Goal: Information Seeking & Learning: Check status

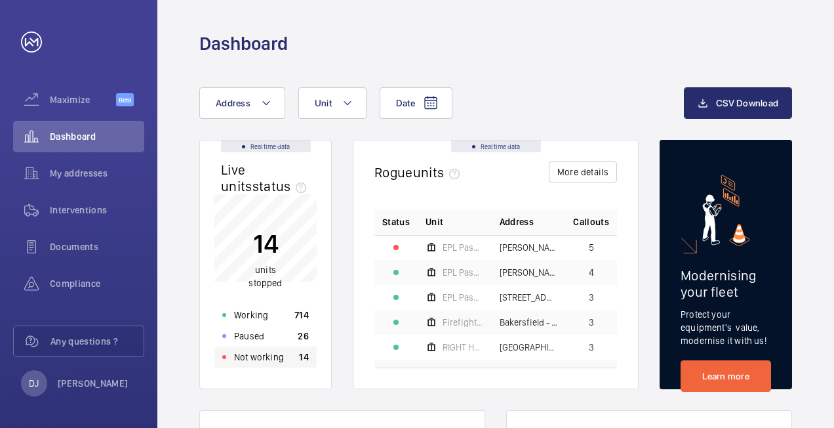
click at [289, 363] on div "Not working 14" at bounding box center [265, 356] width 102 height 21
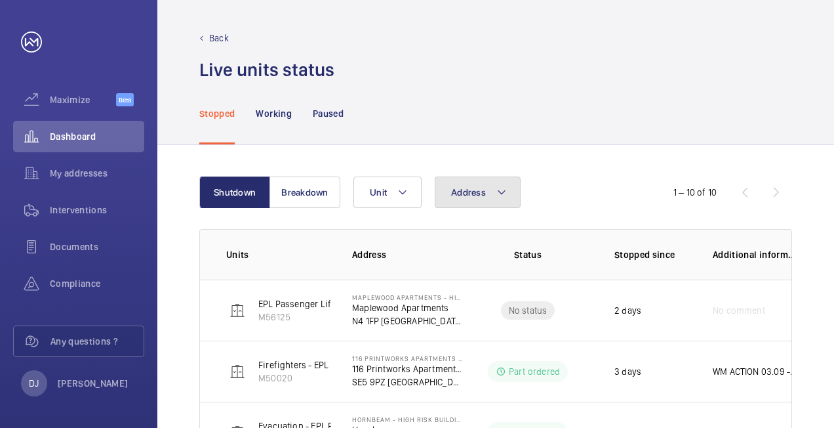
click at [468, 186] on button "Address" at bounding box center [478, 191] width 86 height 31
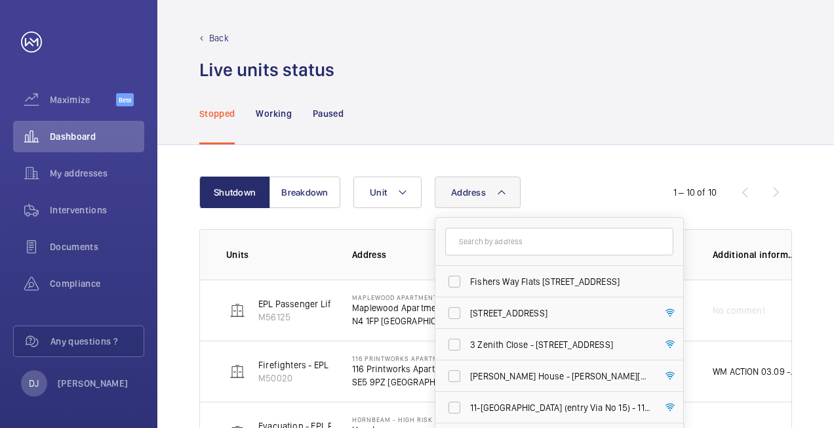
click at [510, 232] on input "text" at bounding box center [559, 242] width 228 height 28
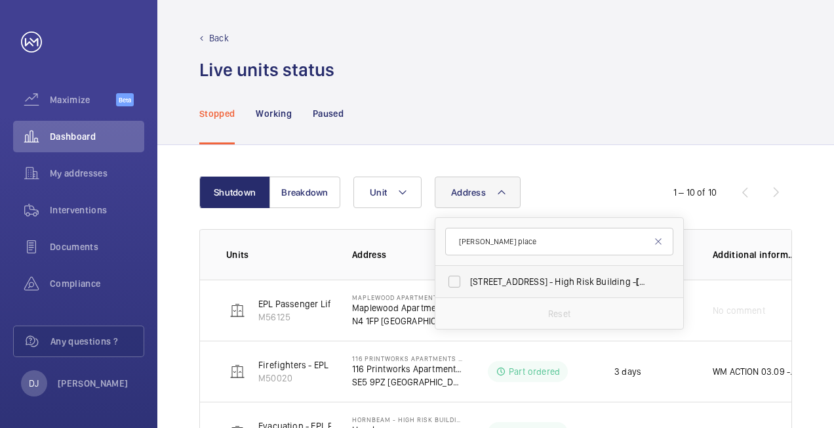
type input "[PERSON_NAME] place"
click at [512, 273] on label "[STREET_ADDRESS][PERSON_NAME]" at bounding box center [550, 281] width 228 height 31
click at [468, 273] on input "[STREET_ADDRESS][PERSON_NAME]" at bounding box center [454, 281] width 26 height 26
checkbox input "true"
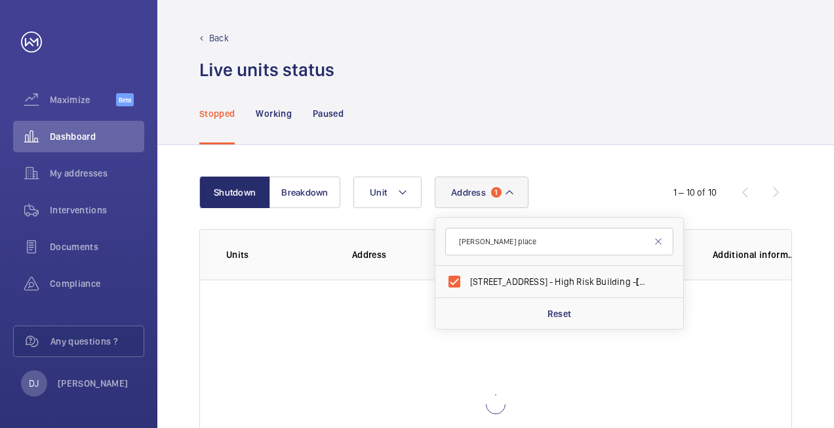
click at [630, 150] on div "Shutdown Breakdown Address [STREET_ADDRESS][PERSON_NAME][PERSON_NAME] Reset Uni…" at bounding box center [495, 352] width 677 height 415
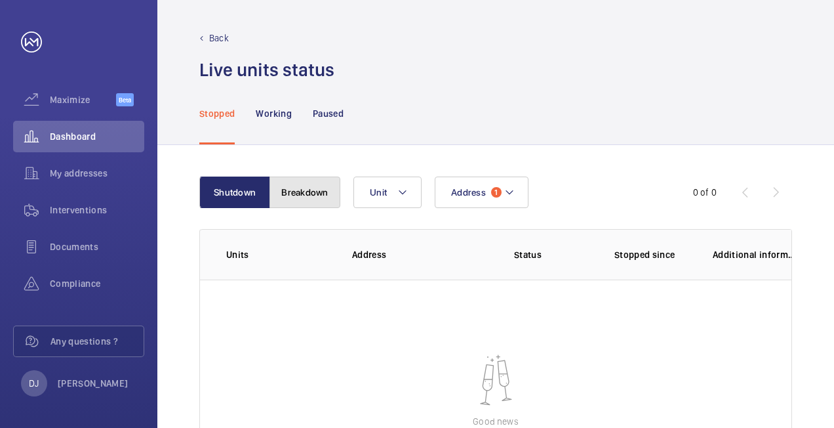
click at [306, 181] on button "Breakdown" at bounding box center [305, 191] width 71 height 31
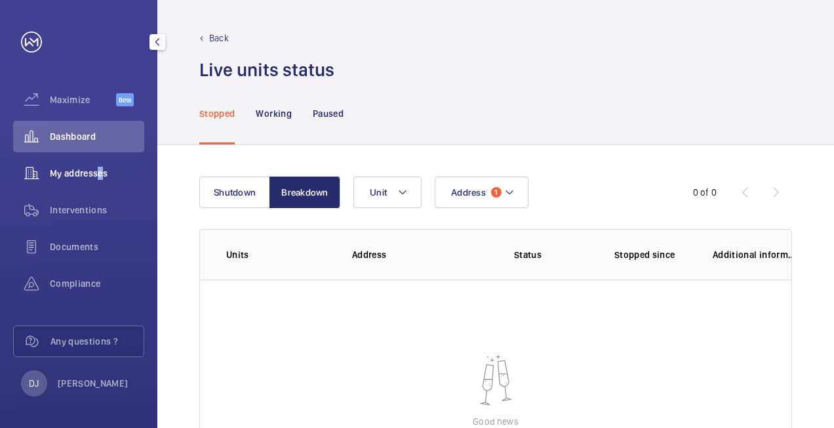
click at [97, 168] on span "My addresses" at bounding box center [97, 173] width 94 height 13
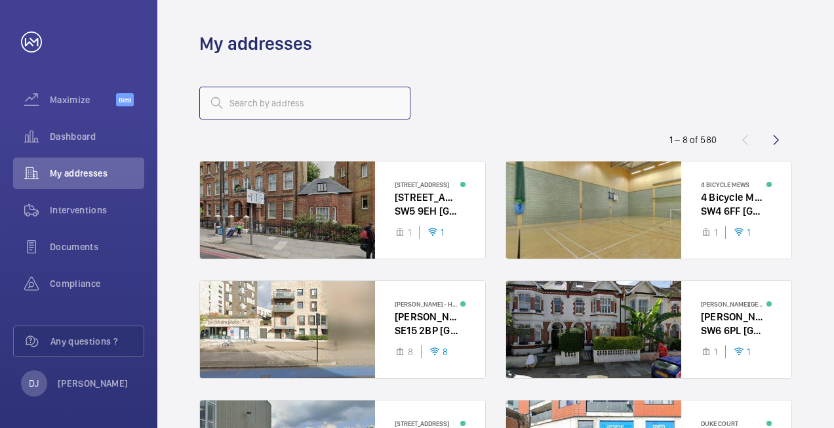
click at [312, 113] on input "text" at bounding box center [304, 103] width 211 height 33
type input "[PERSON_NAME] place"
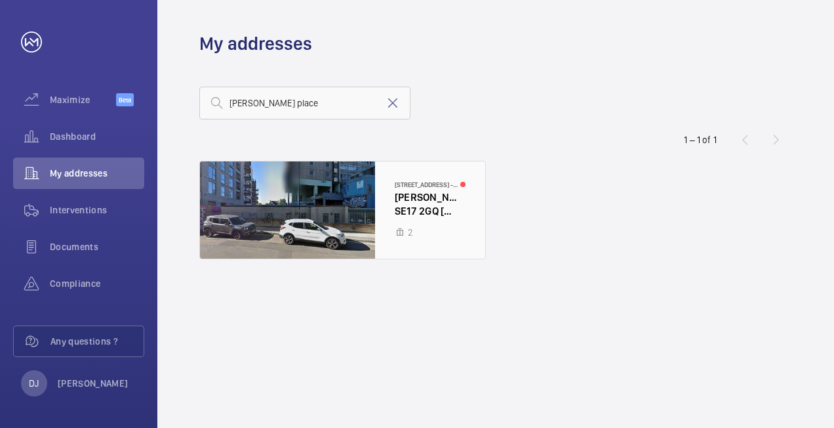
click at [395, 231] on div at bounding box center [342, 209] width 285 height 97
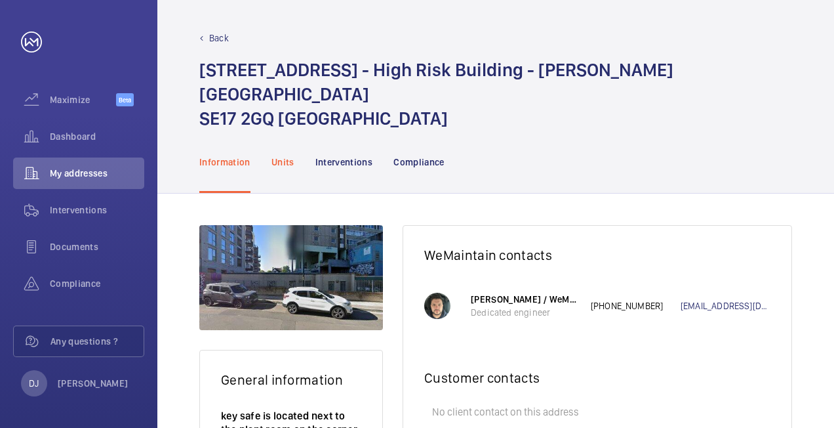
click at [291, 155] on p "Units" at bounding box center [283, 161] width 23 height 13
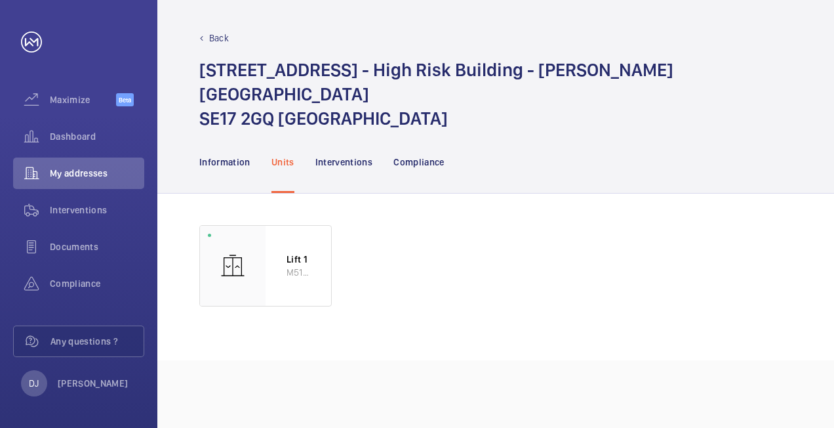
click at [375, 139] on nav "Information Units Interventions Compliance" at bounding box center [321, 162] width 245 height 62
click at [372, 155] on p "Interventions" at bounding box center [344, 161] width 58 height 13
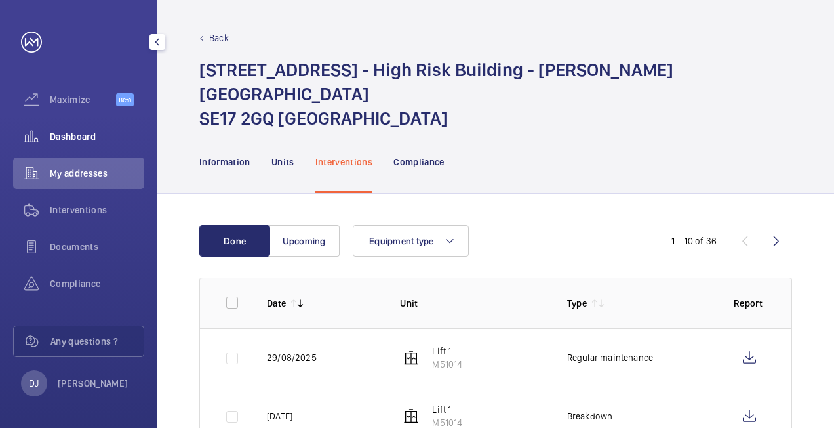
click at [93, 127] on div "Dashboard" at bounding box center [78, 136] width 131 height 31
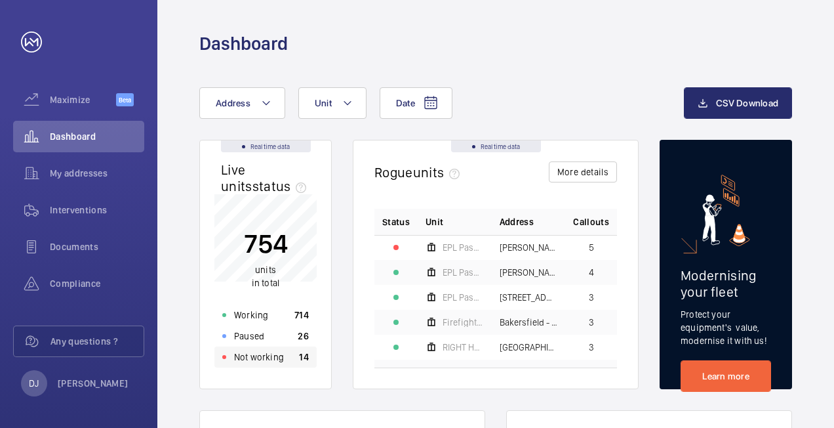
click at [295, 362] on div "Not working 14" at bounding box center [265, 356] width 102 height 21
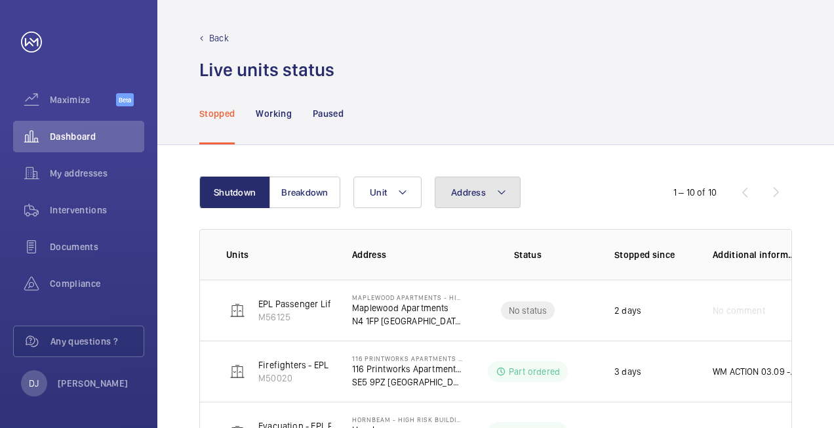
click at [473, 199] on button "Address" at bounding box center [478, 191] width 86 height 31
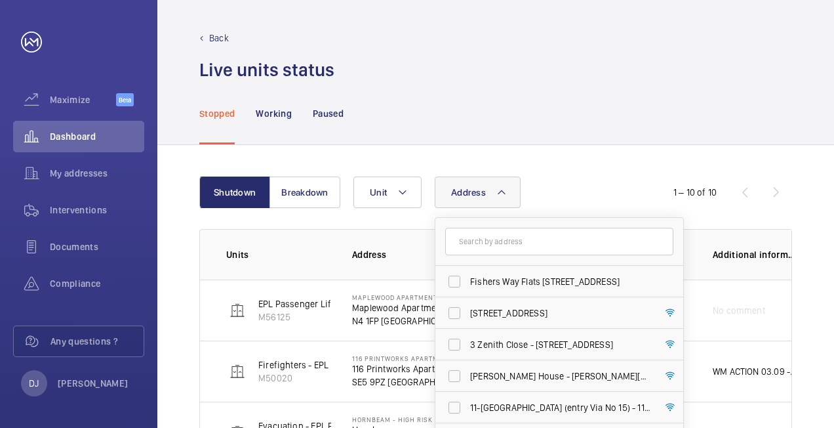
click at [495, 245] on input "text" at bounding box center [559, 242] width 228 height 28
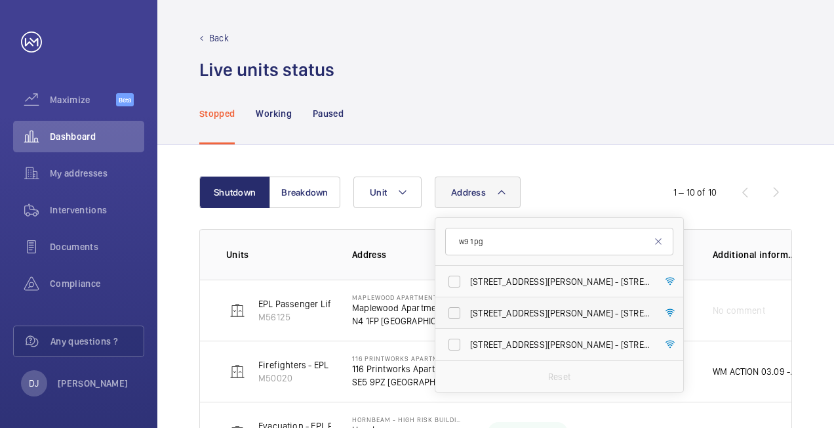
type input "w9 1pg"
click at [539, 304] on label "[STREET_ADDRESS][PERSON_NAME] - [STREET_ADDRESS][PERSON_NAME]" at bounding box center [550, 312] width 228 height 31
click at [468, 304] on input "[STREET_ADDRESS][PERSON_NAME] - [STREET_ADDRESS][PERSON_NAME]" at bounding box center [454, 313] width 26 height 26
checkbox input "true"
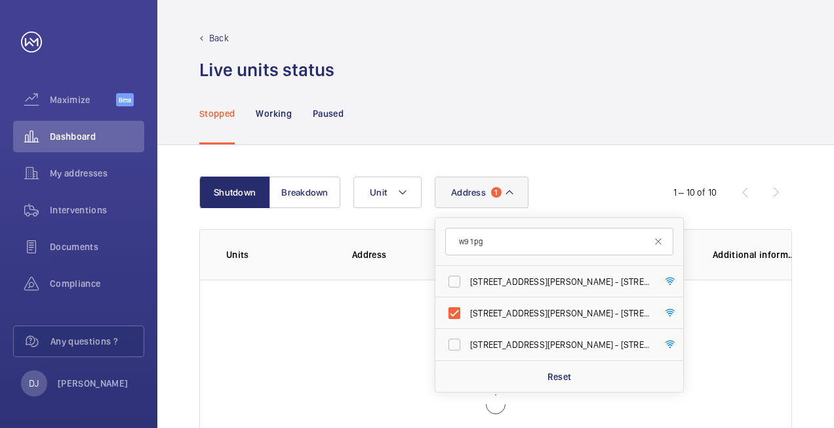
click at [634, 93] on div "Stopped Working Paused" at bounding box center [495, 113] width 593 height 62
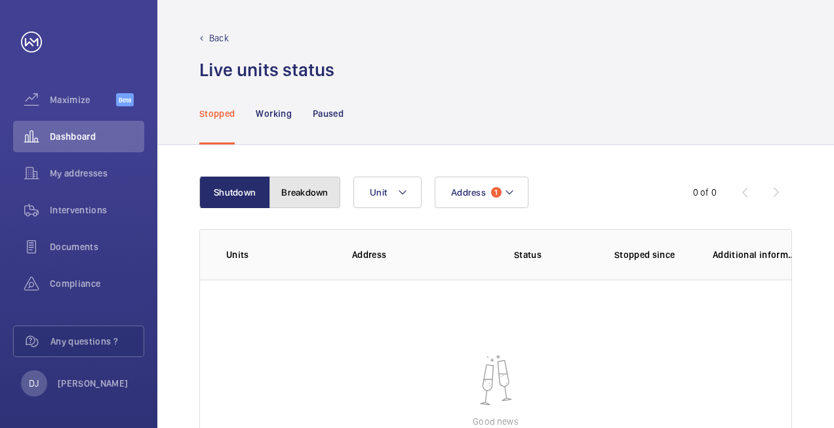
click at [295, 184] on button "Breakdown" at bounding box center [305, 191] width 71 height 31
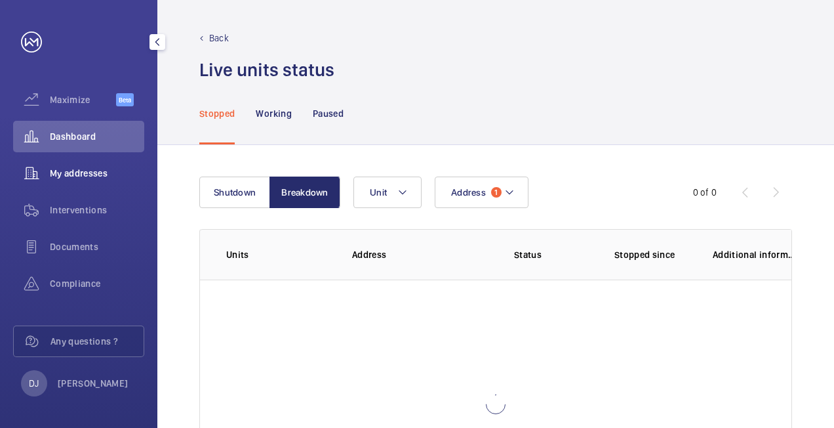
click at [85, 172] on span "My addresses" at bounding box center [97, 173] width 94 height 13
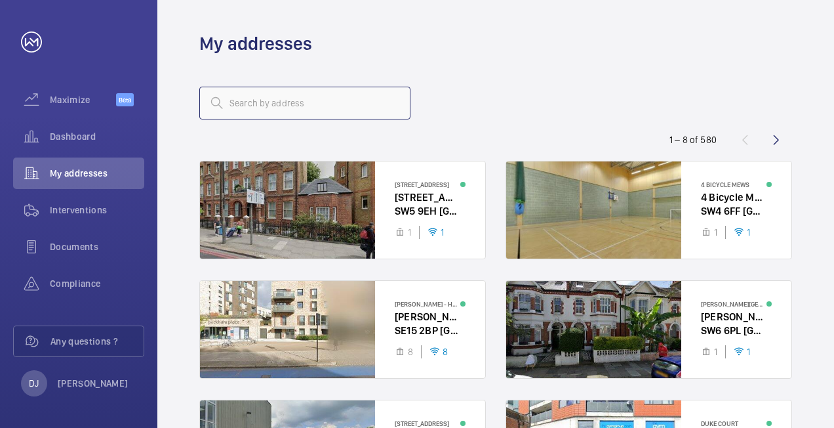
click at [317, 106] on input "text" at bounding box center [304, 103] width 211 height 33
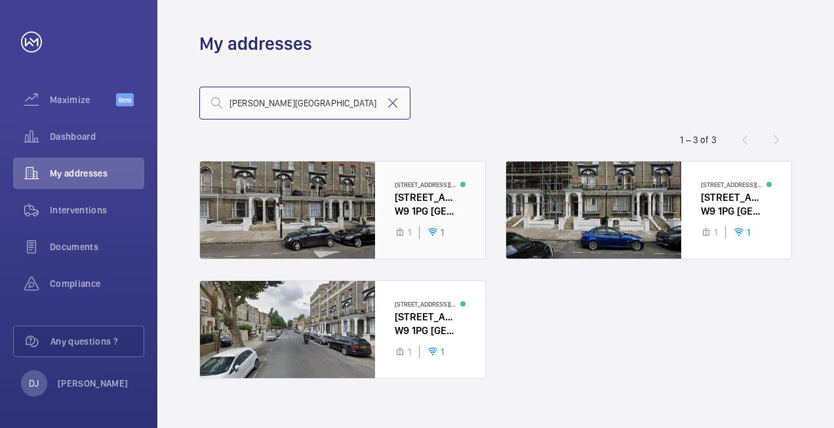
type input "[PERSON_NAME][GEOGRAPHIC_DATA]"
click at [411, 224] on div at bounding box center [342, 209] width 285 height 97
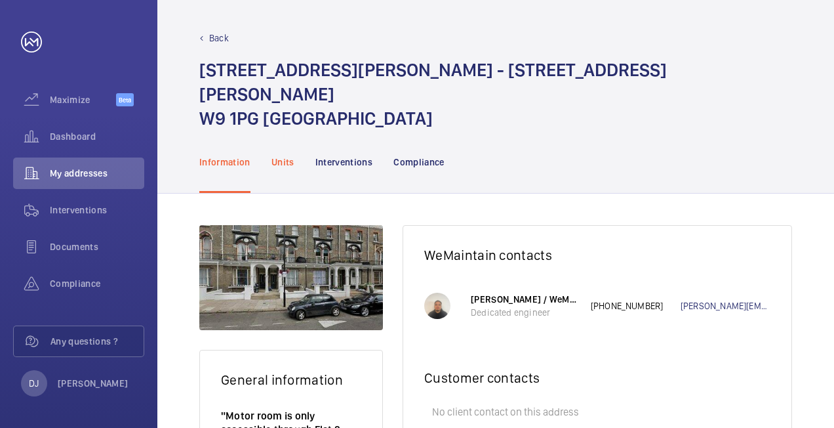
click at [285, 155] on p "Units" at bounding box center [283, 161] width 23 height 13
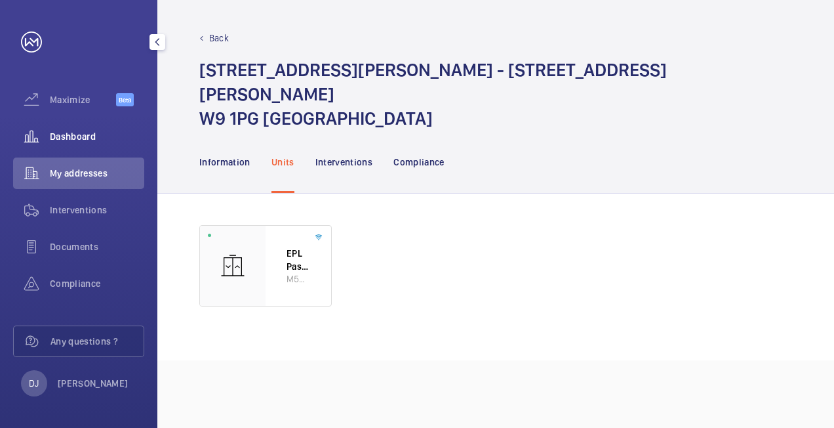
click at [91, 131] on span "Dashboard" at bounding box center [97, 136] width 94 height 13
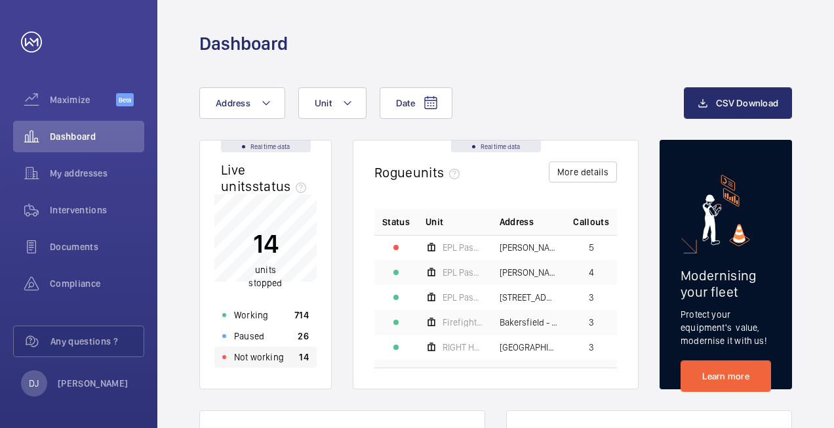
click at [285, 356] on div "Not working 14" at bounding box center [265, 356] width 102 height 21
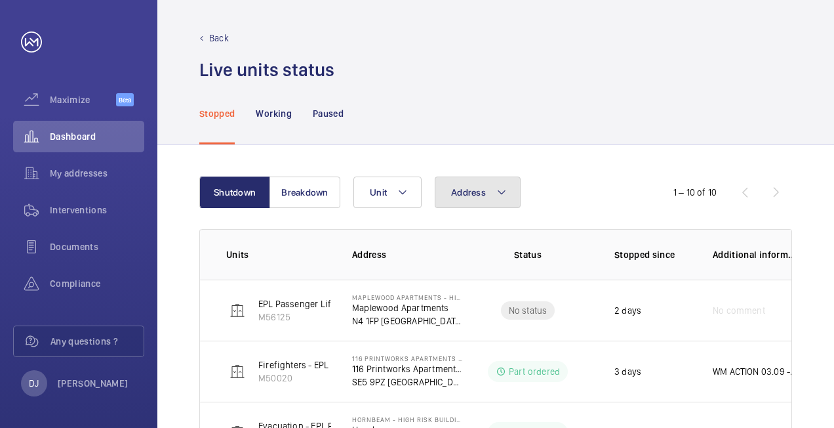
click at [489, 195] on button "Address" at bounding box center [478, 191] width 86 height 31
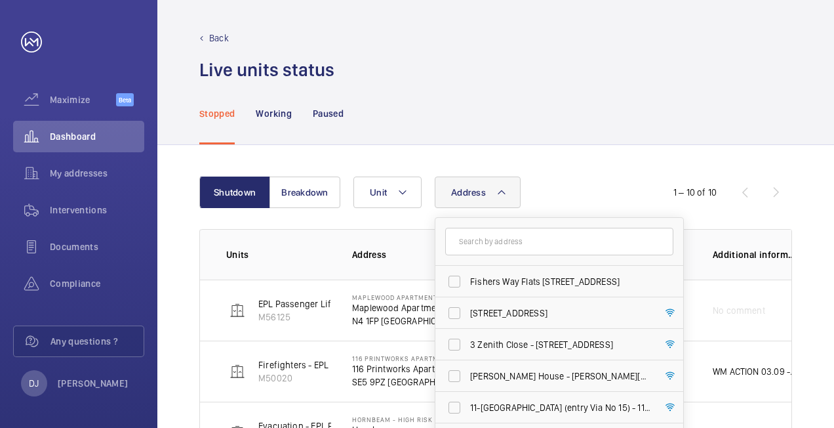
click at [500, 249] on input "text" at bounding box center [559, 242] width 228 height 28
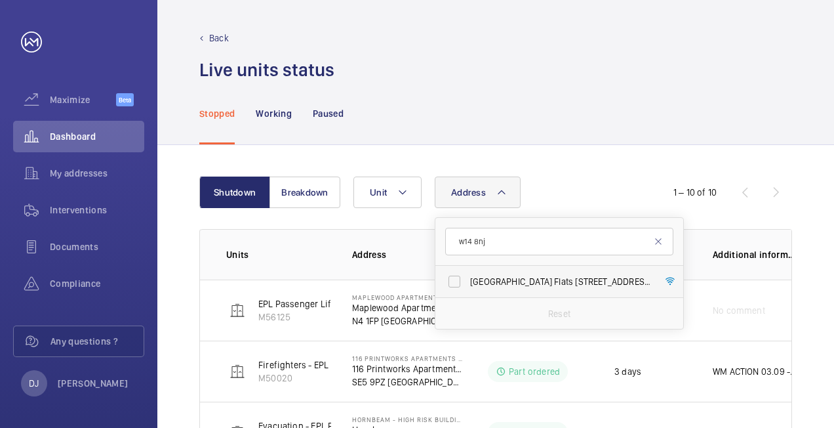
type input "w14 8nj"
click at [519, 281] on span "[GEOGRAPHIC_DATA] Flats [STREET_ADDRESS]" at bounding box center [560, 281] width 180 height 13
click at [468, 281] on input "[GEOGRAPHIC_DATA] Flats [STREET_ADDRESS]" at bounding box center [454, 281] width 26 height 26
checkbox input "true"
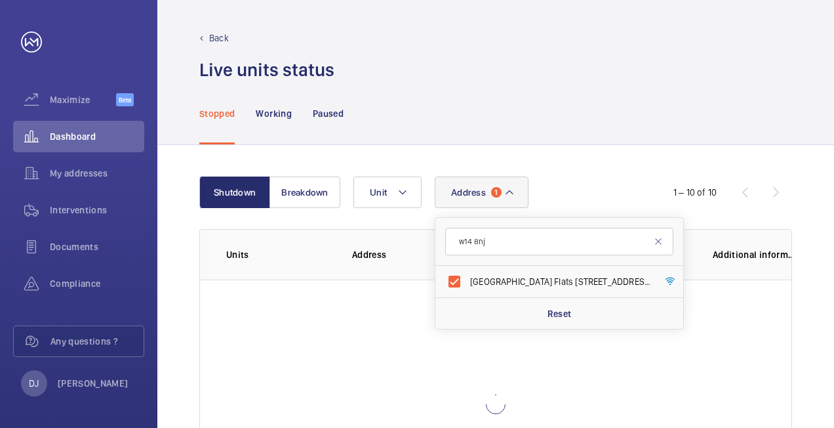
click at [593, 167] on div "Shutdown Breakdown Address [STREET_ADDRESS] Reset Unit 1 – 10 of 10 Units Addre…" at bounding box center [495, 352] width 677 height 415
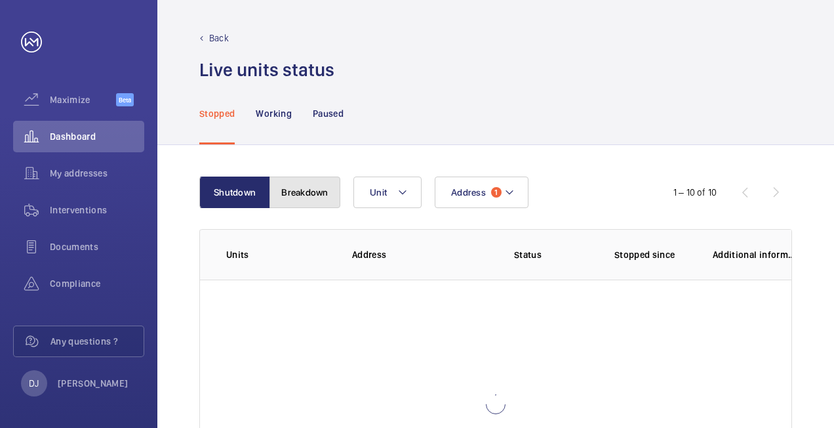
click at [291, 197] on button "Breakdown" at bounding box center [305, 191] width 71 height 31
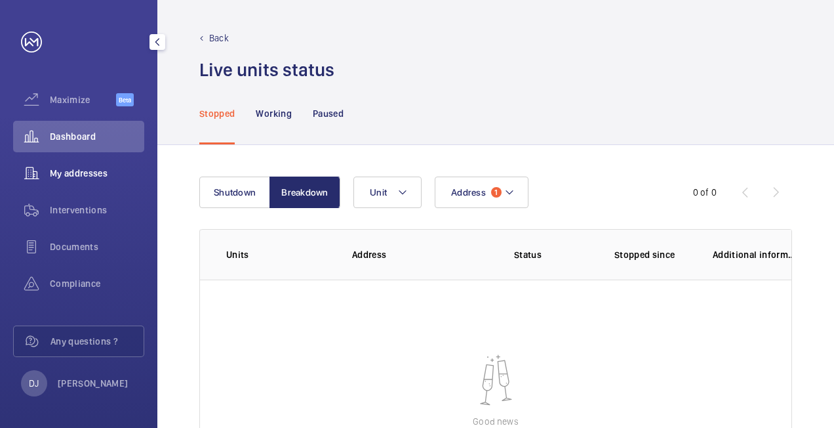
click at [79, 172] on span "My addresses" at bounding box center [97, 173] width 94 height 13
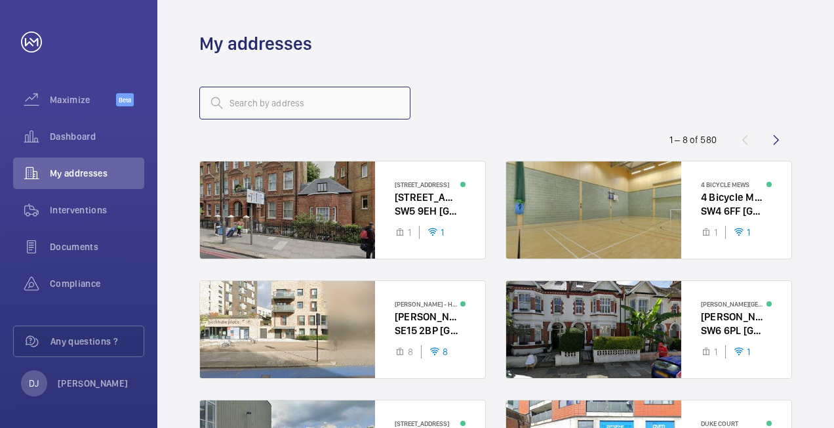
click at [352, 106] on input "text" at bounding box center [304, 103] width 211 height 33
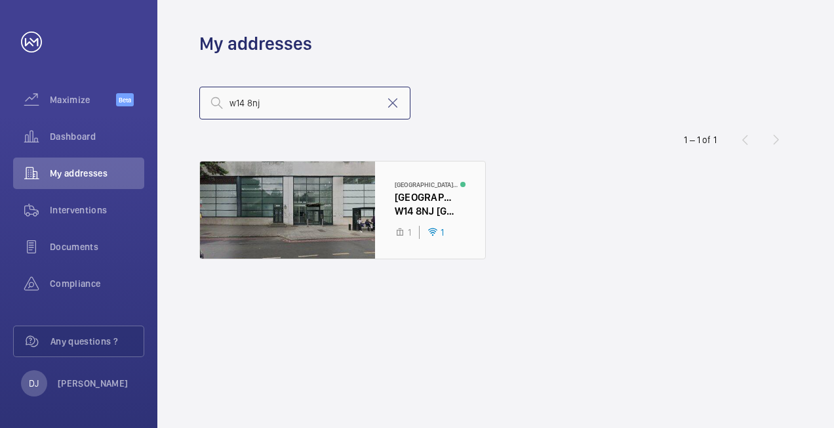
type input "w14 8nj"
click at [412, 215] on div at bounding box center [342, 209] width 285 height 97
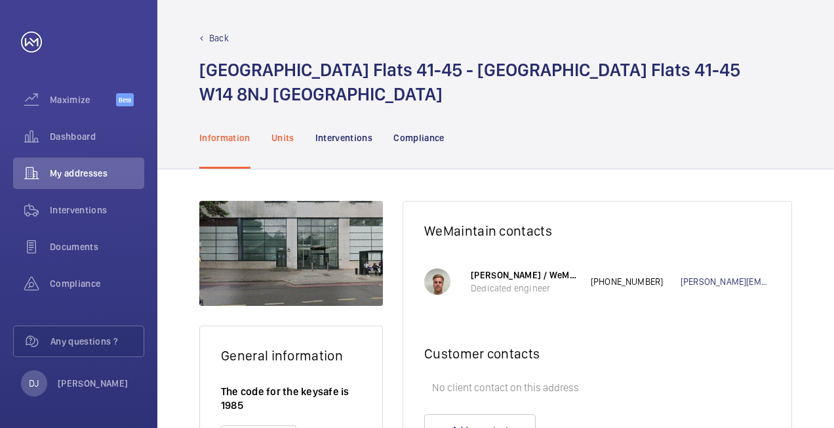
click at [281, 144] on div "Units" at bounding box center [283, 137] width 23 height 62
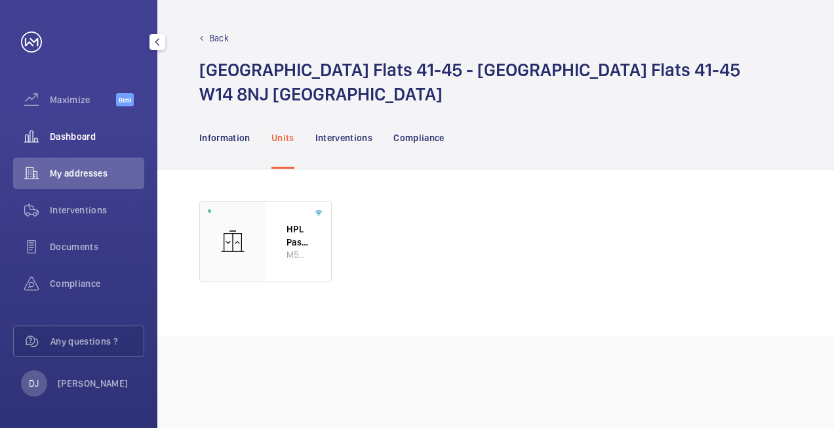
drag, startPoint x: 83, startPoint y: 169, endPoint x: 129, endPoint y: 144, distance: 52.6
click at [83, 169] on span "My addresses" at bounding box center [97, 173] width 94 height 13
click at [97, 159] on div "My addresses" at bounding box center [78, 172] width 131 height 31
click at [209, 32] on p "Back" at bounding box center [219, 37] width 20 height 13
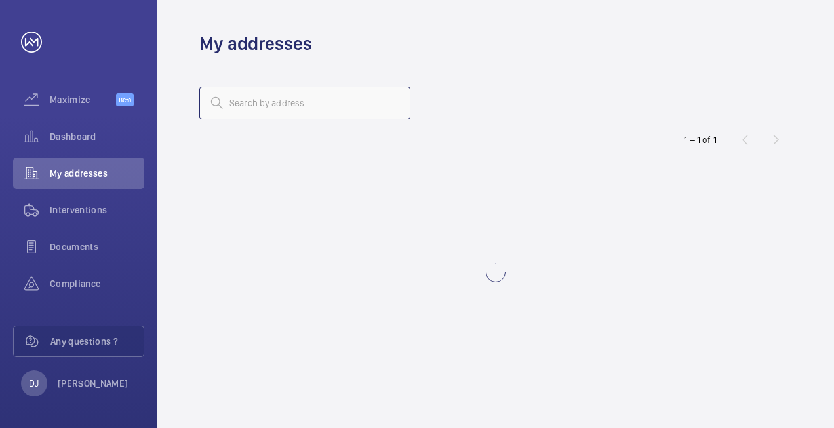
drag, startPoint x: 277, startPoint y: 94, endPoint x: 277, endPoint y: 104, distance: 9.2
click at [277, 95] on input "text" at bounding box center [304, 103] width 211 height 33
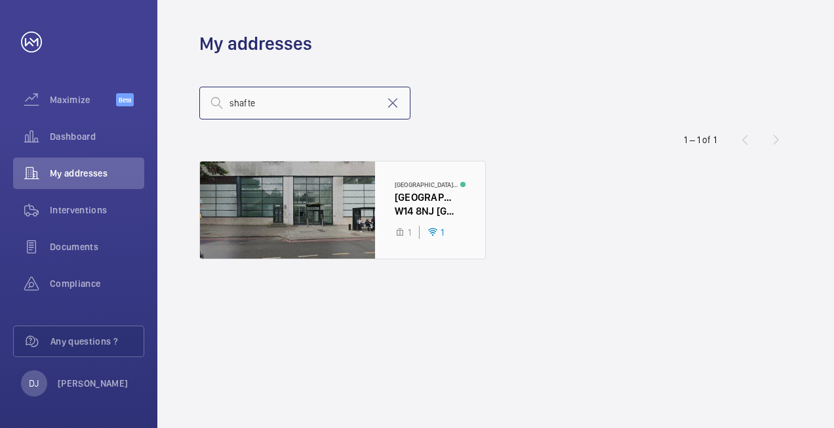
type input "shafte"
click at [421, 202] on div at bounding box center [342, 209] width 285 height 97
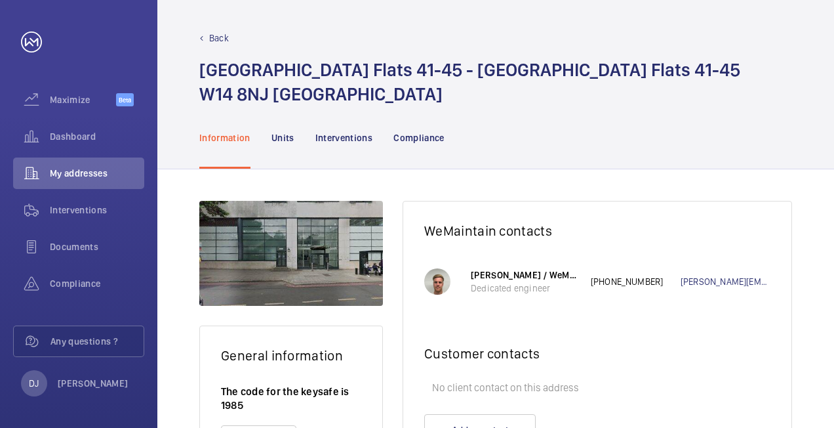
click at [295, 146] on nav "Information Units Interventions Compliance" at bounding box center [321, 137] width 245 height 62
click at [292, 142] on p "Units" at bounding box center [283, 137] width 23 height 13
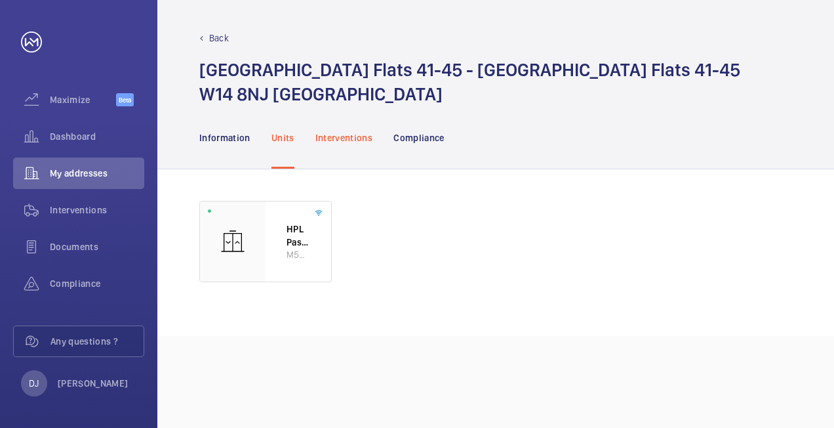
click at [335, 131] on p "Interventions" at bounding box center [344, 137] width 58 height 13
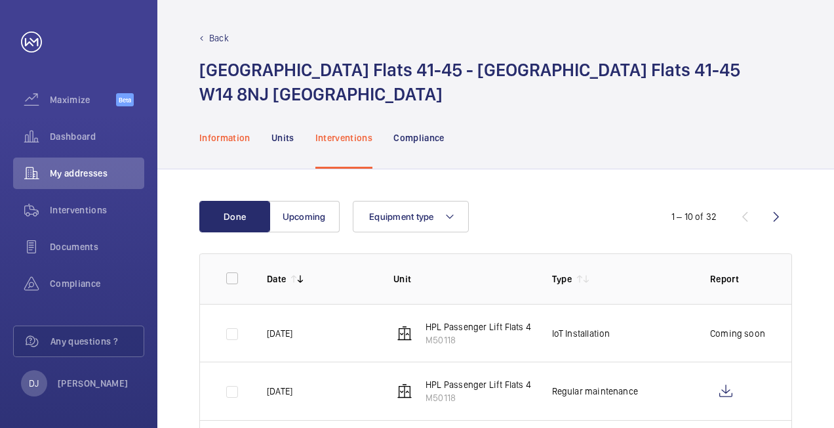
click at [239, 144] on div "Information" at bounding box center [224, 137] width 51 height 62
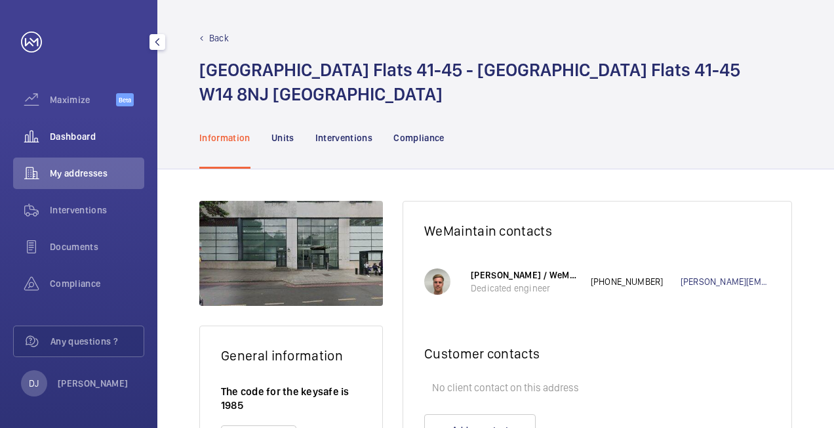
click at [85, 136] on span "Dashboard" at bounding box center [97, 136] width 94 height 13
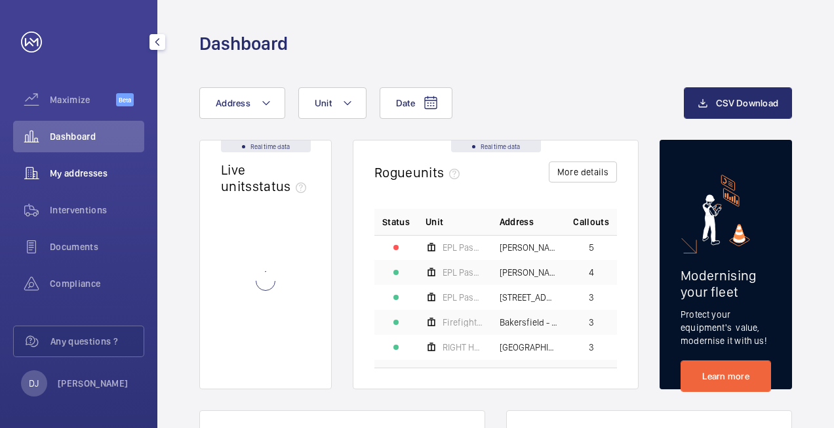
click at [92, 178] on span "My addresses" at bounding box center [97, 173] width 94 height 13
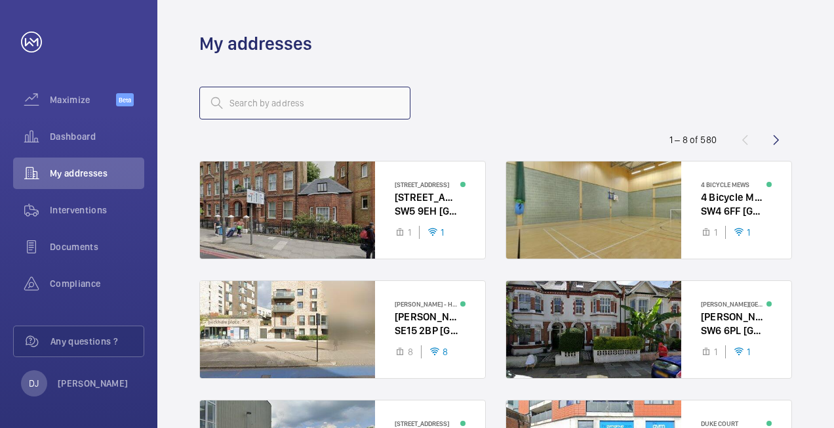
click at [297, 110] on input "text" at bounding box center [304, 103] width 211 height 33
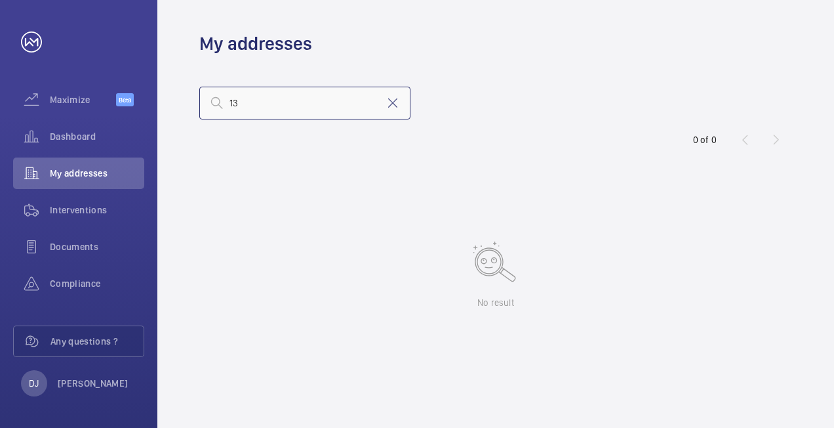
type input "1"
type input "c"
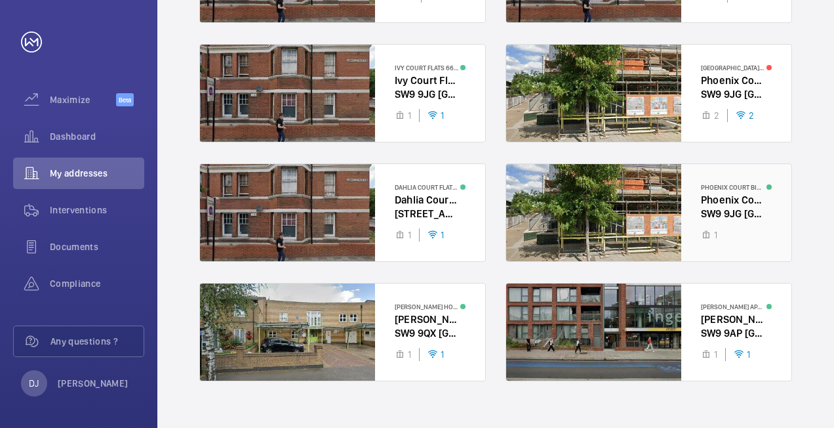
scroll to position [255, 0]
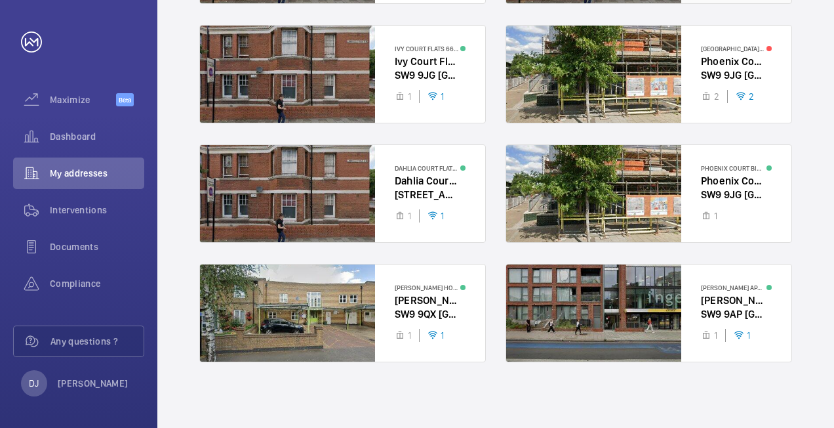
type input "sw9"
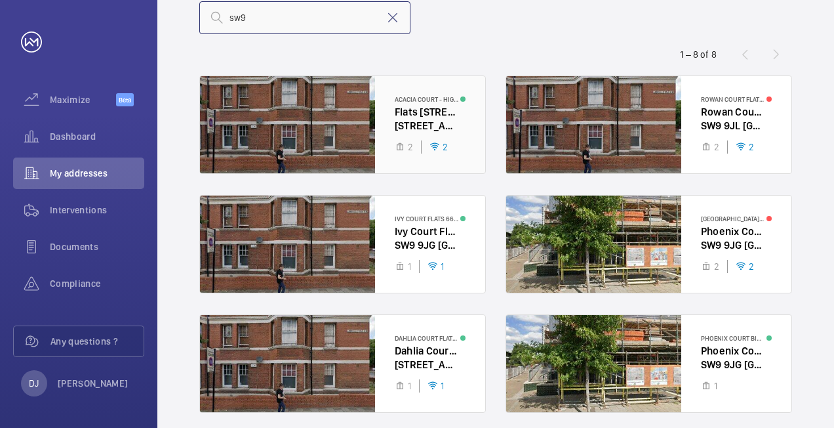
scroll to position [0, 0]
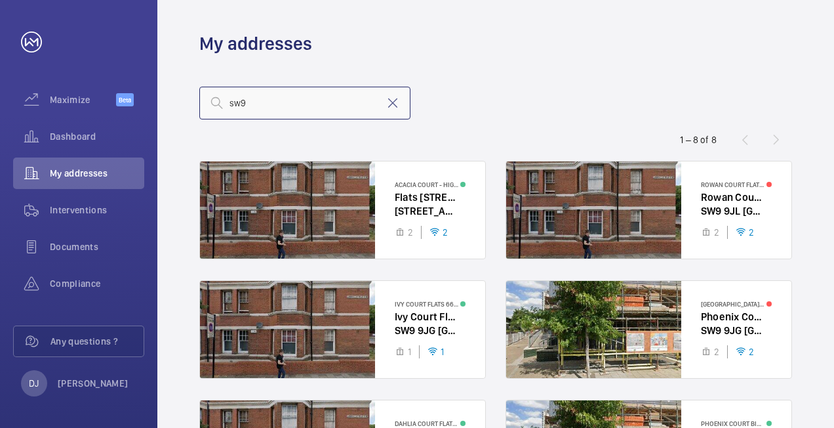
click at [380, 106] on input "sw9" at bounding box center [304, 103] width 211 height 33
click at [390, 104] on mat-icon at bounding box center [393, 103] width 16 height 16
click at [312, 102] on input "text" at bounding box center [304, 103] width 211 height 33
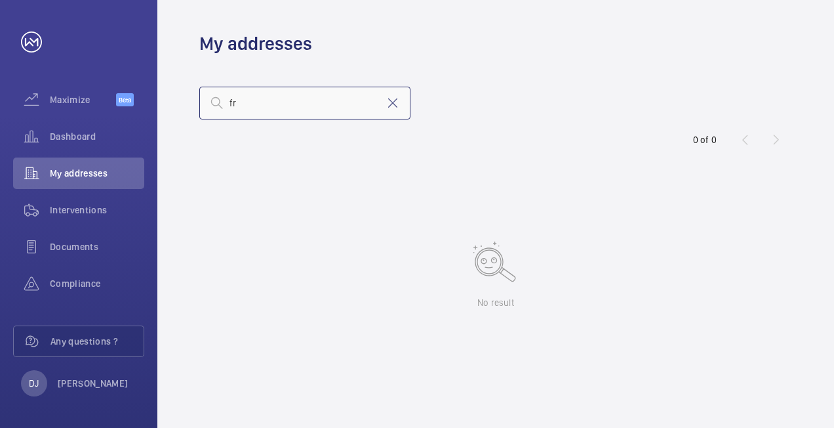
type input "f"
